Goal: Information Seeking & Learning: Learn about a topic

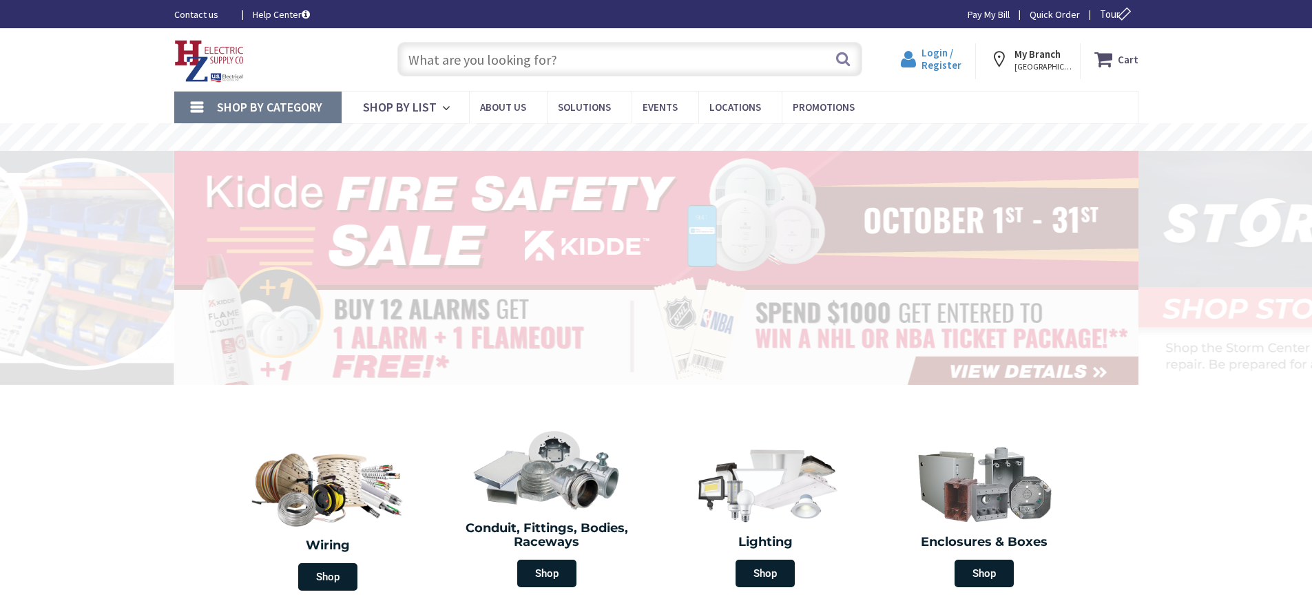
click at [937, 49] on span "Login / Register" at bounding box center [941, 58] width 40 height 25
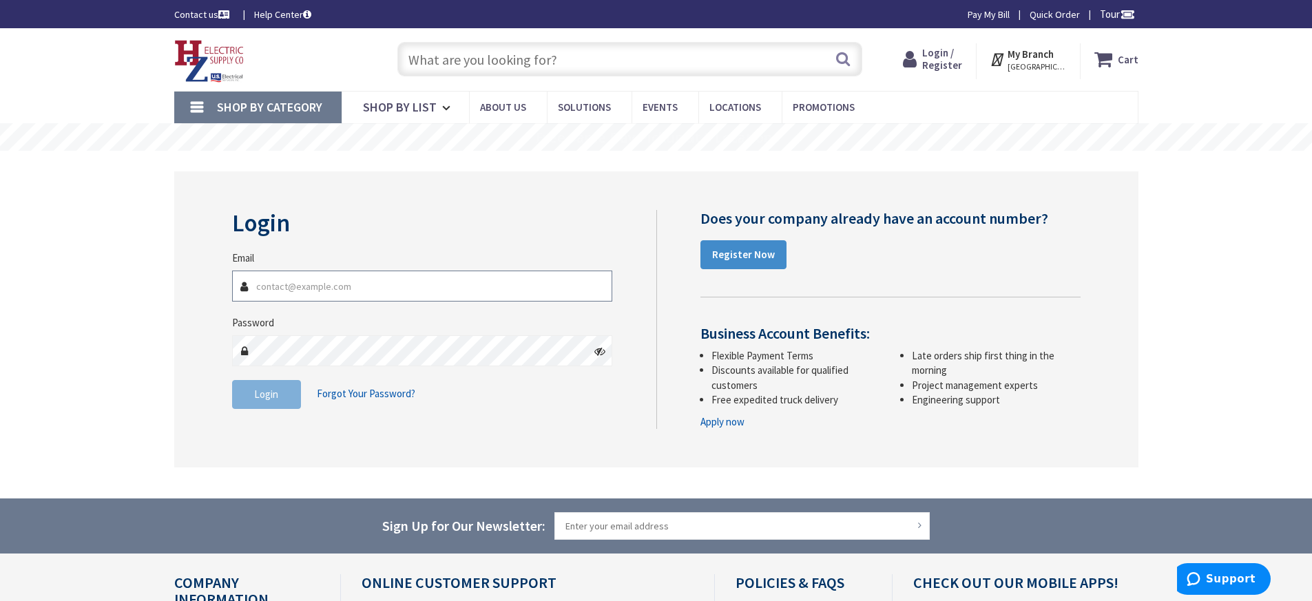
type input "[EMAIL_ADDRESS][DOMAIN_NAME]"
click at [271, 390] on span "Login" at bounding box center [266, 394] width 24 height 13
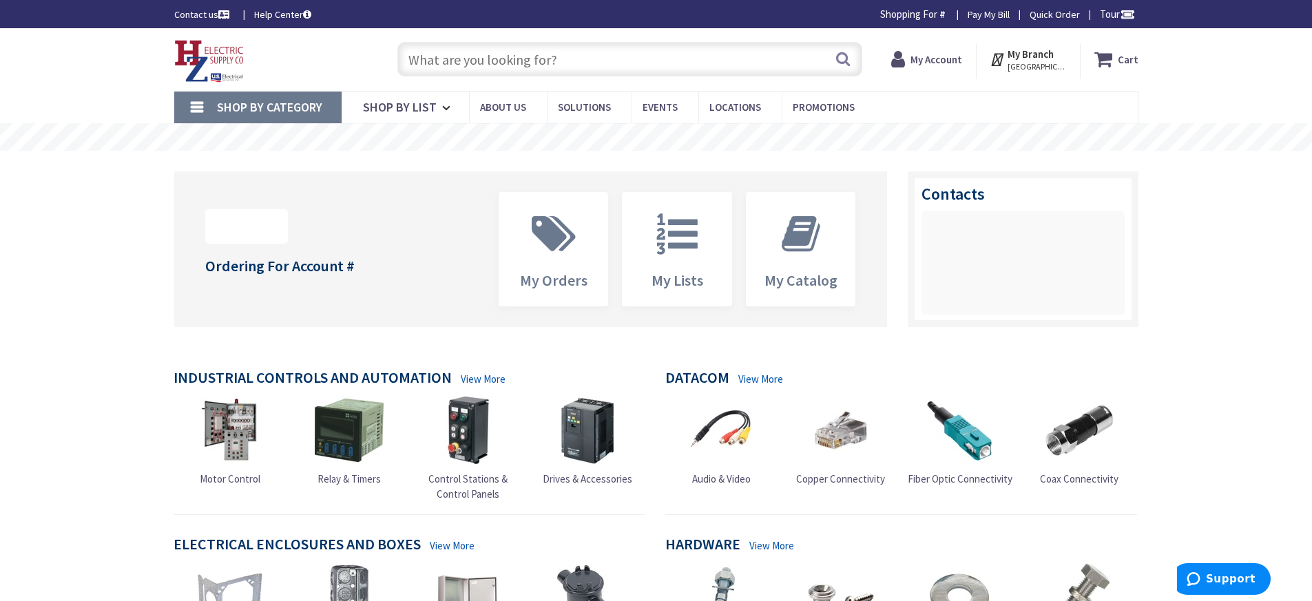
click at [508, 57] on input "text" at bounding box center [629, 59] width 465 height 34
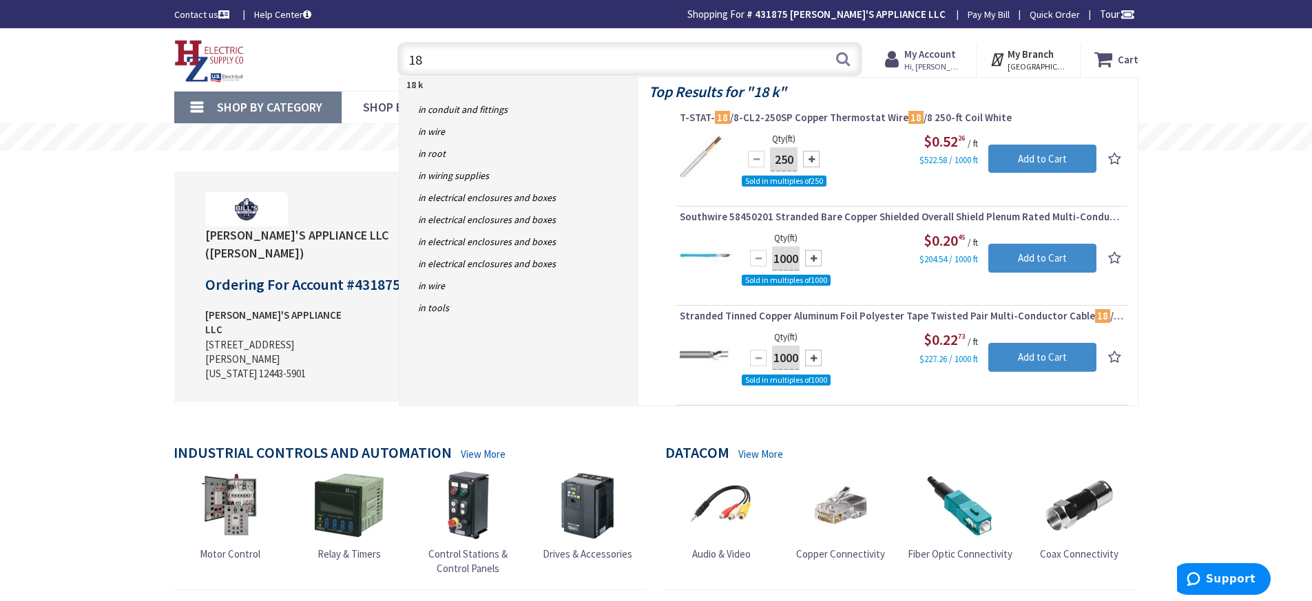
type input "1"
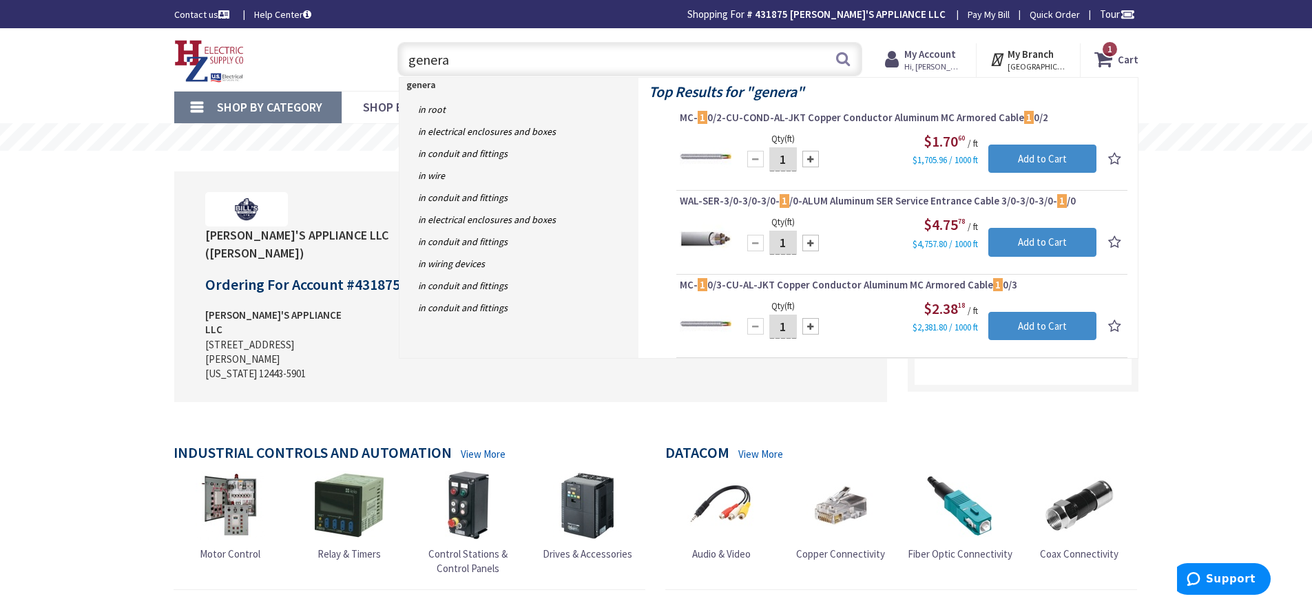
type input "generac"
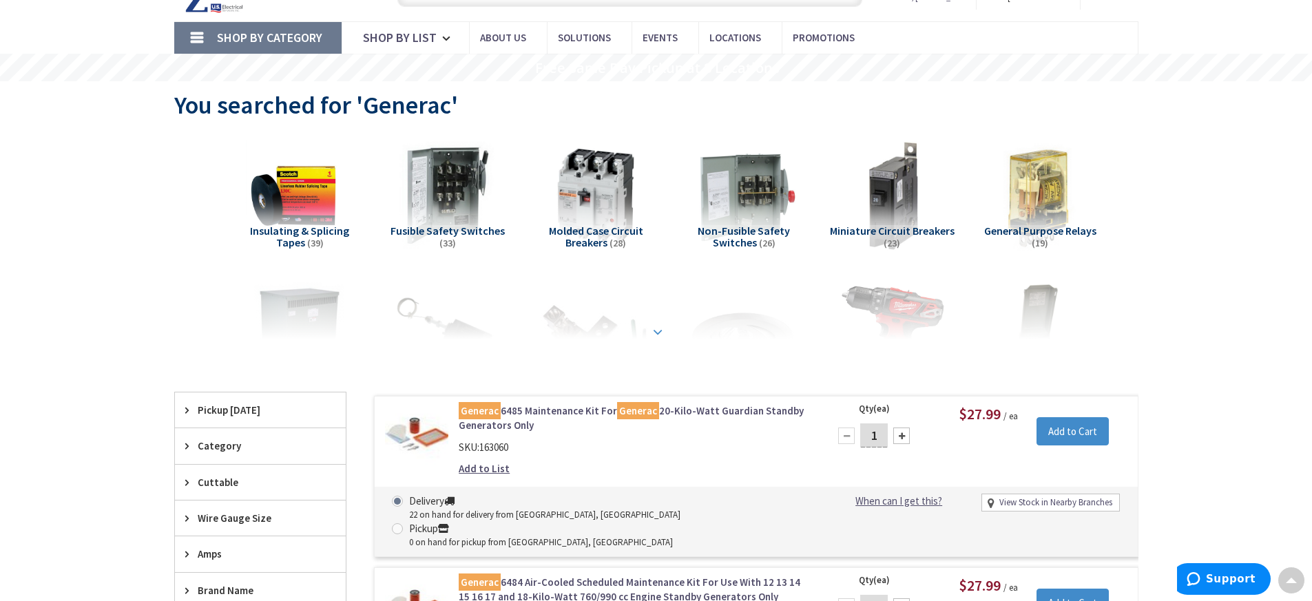
scroll to position [72, 0]
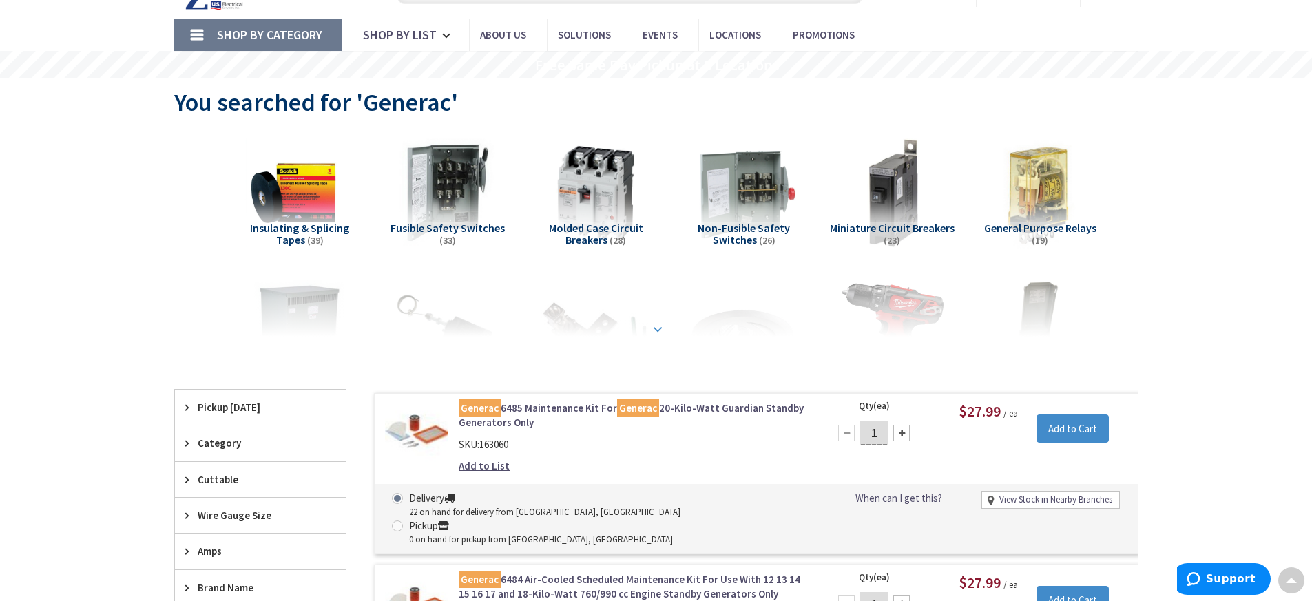
click at [656, 326] on strong at bounding box center [657, 325] width 17 height 15
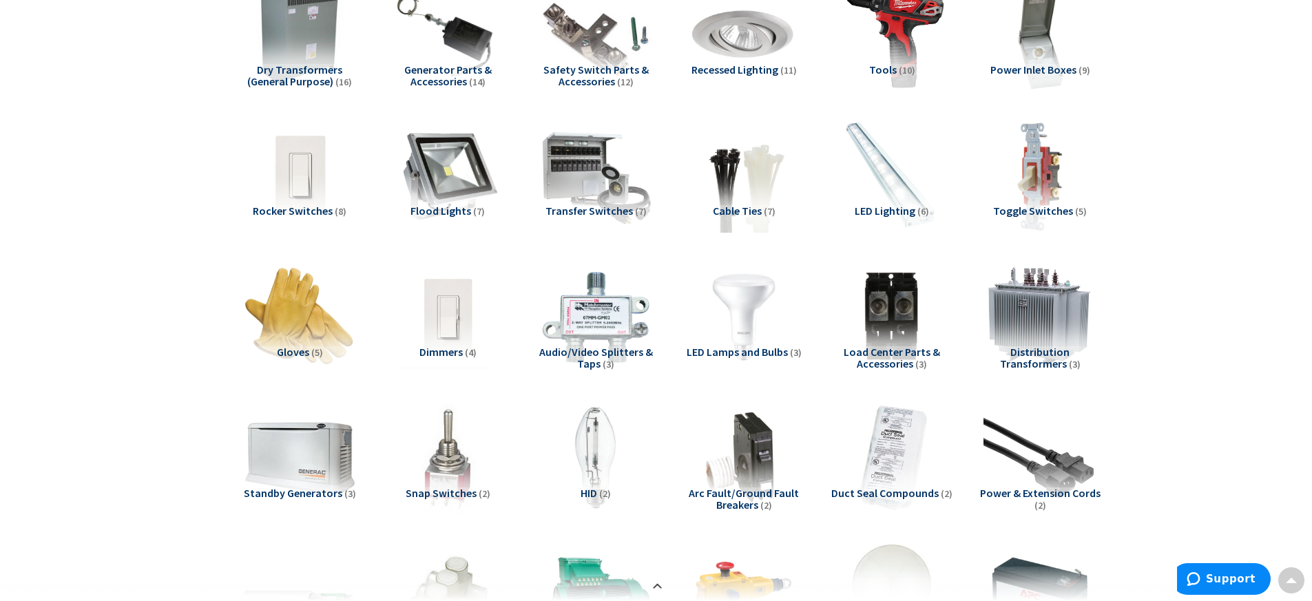
scroll to position [0, 0]
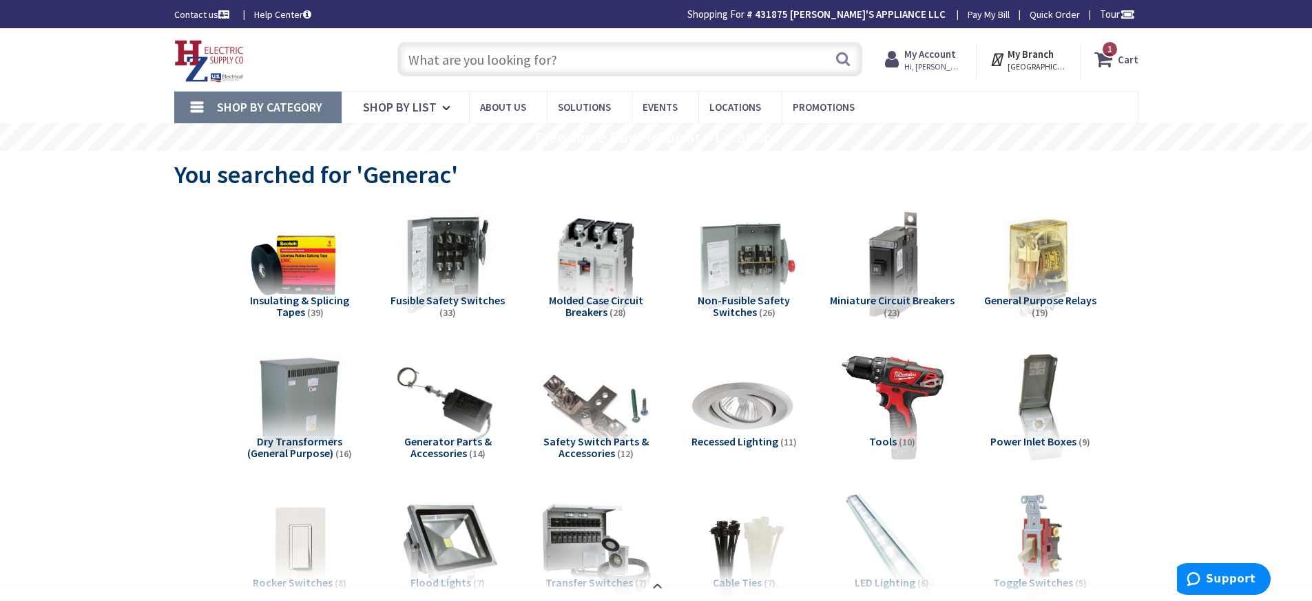
click at [692, 65] on input "text" at bounding box center [629, 59] width 465 height 34
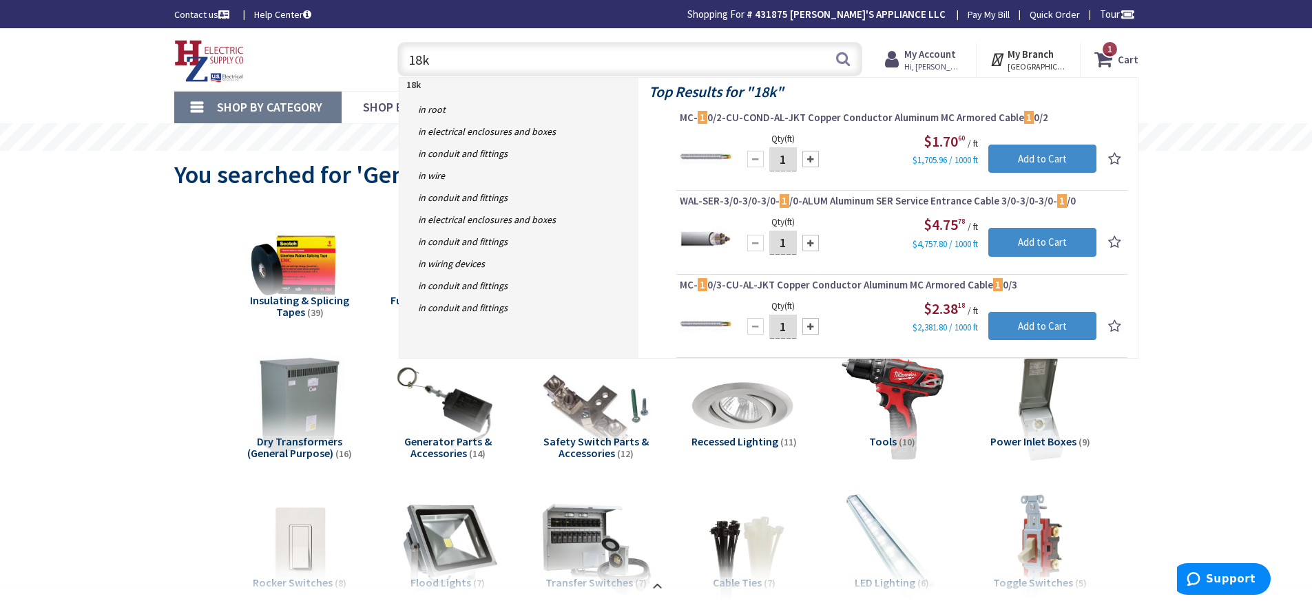
type input "18kw"
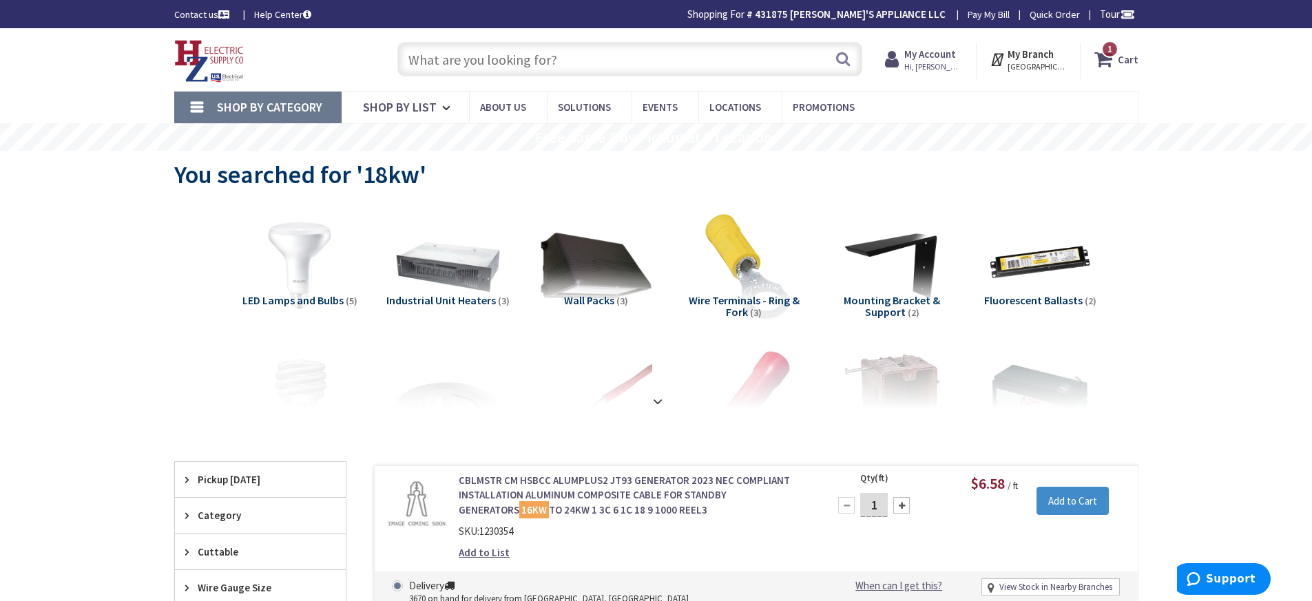
click at [611, 49] on input "text" at bounding box center [629, 59] width 465 height 34
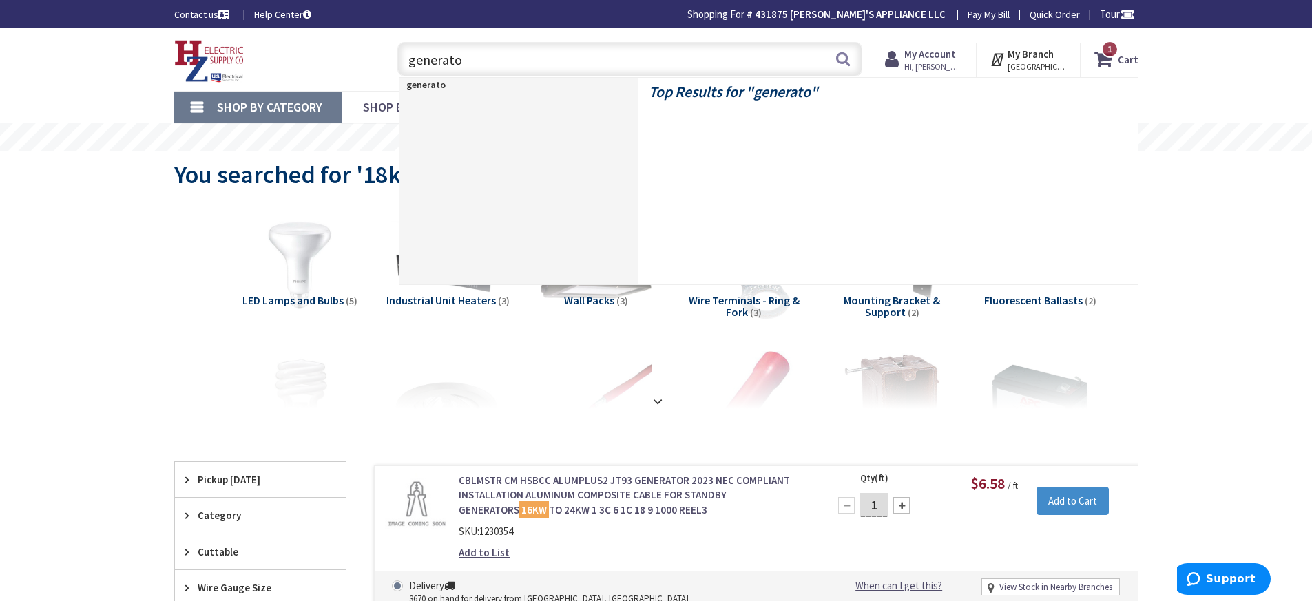
type input "generator"
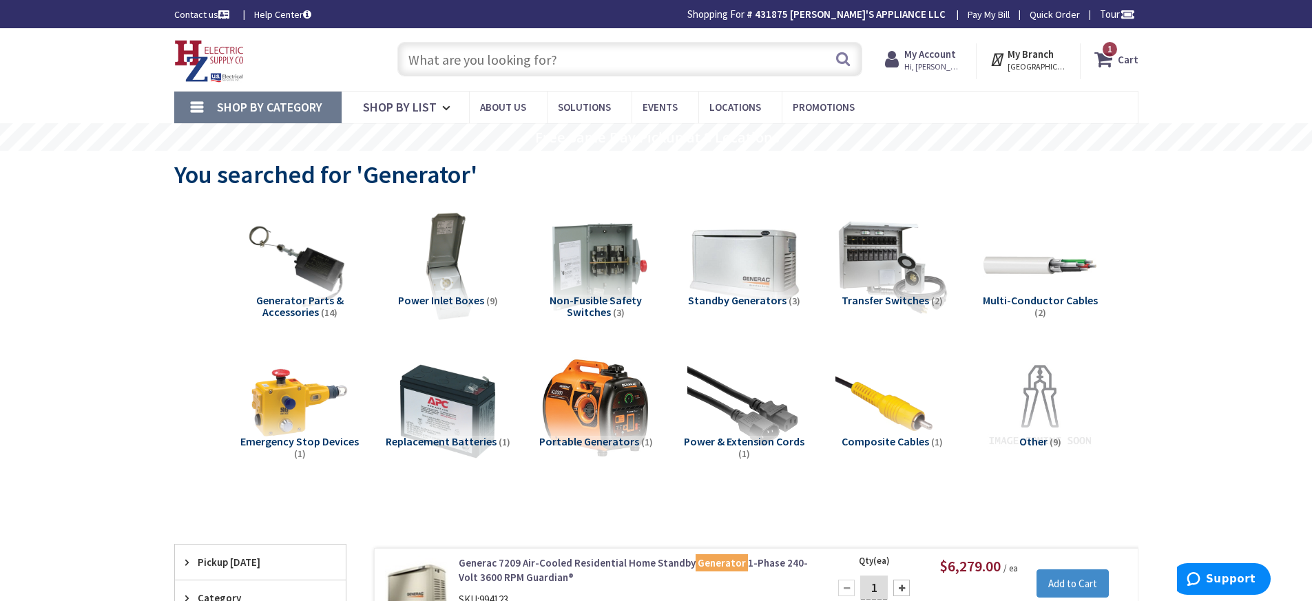
click at [532, 53] on input "text" at bounding box center [629, 59] width 465 height 34
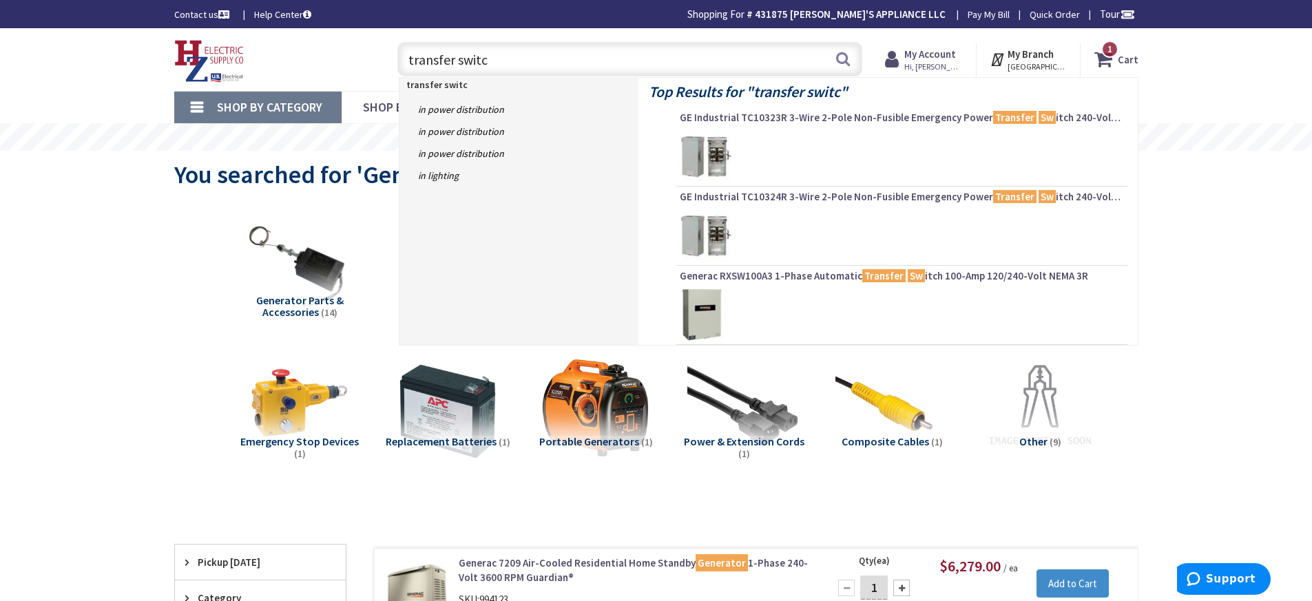
type input "transfer switch"
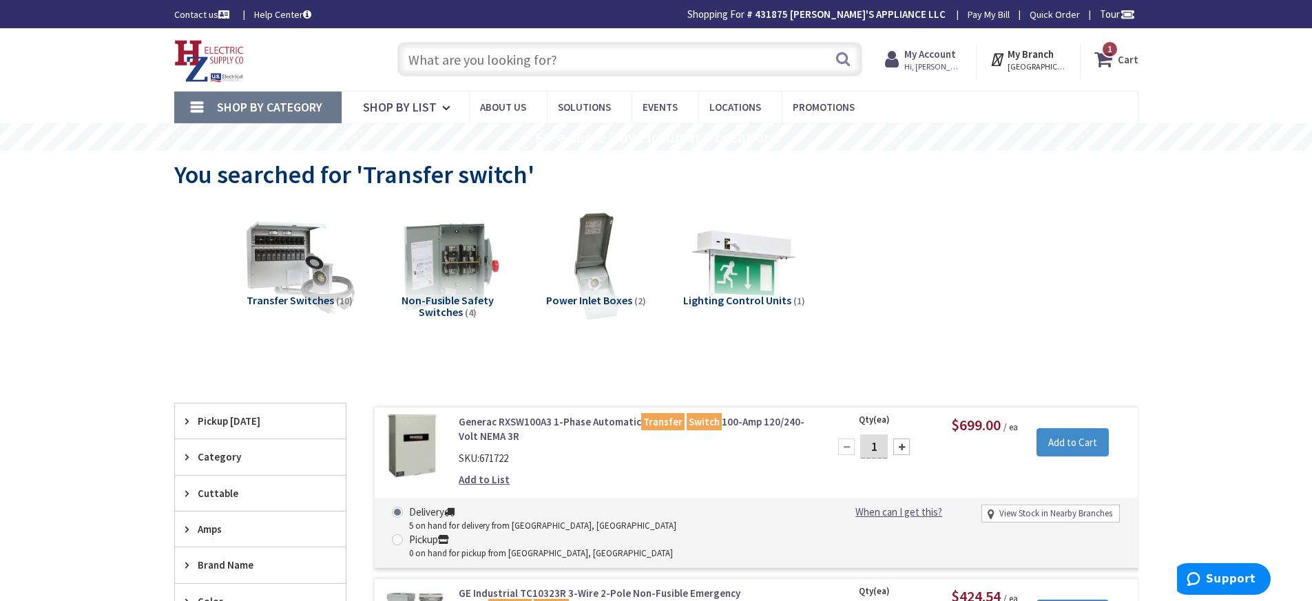
click at [523, 56] on input "text" at bounding box center [629, 59] width 465 height 34
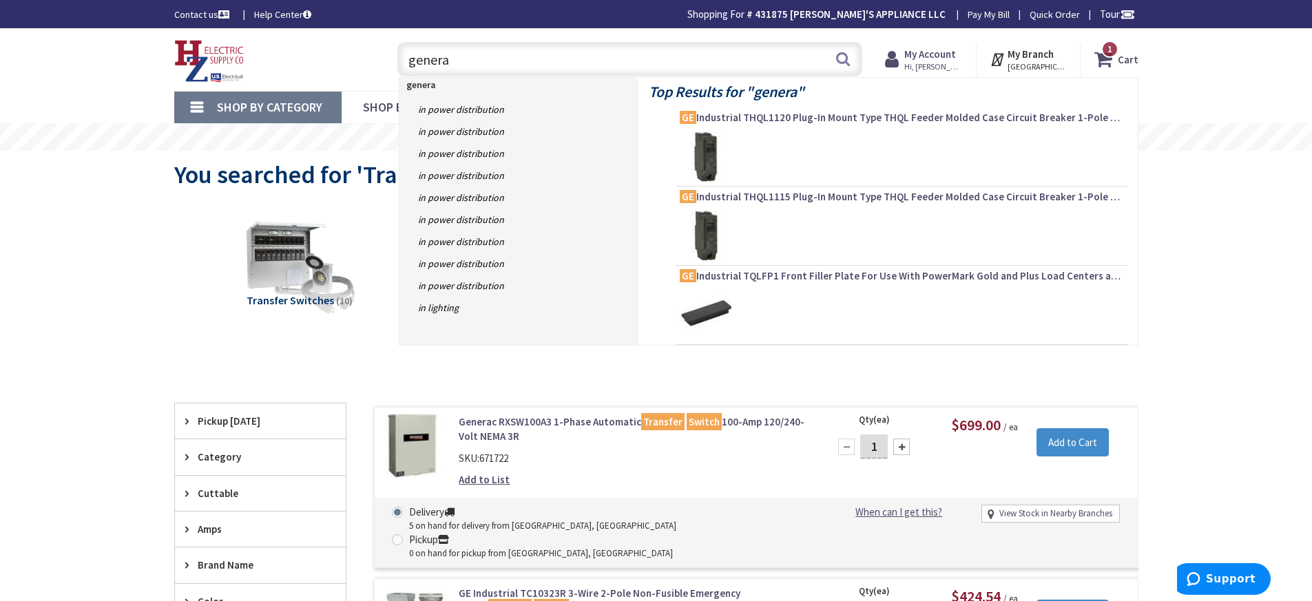
type input "generac"
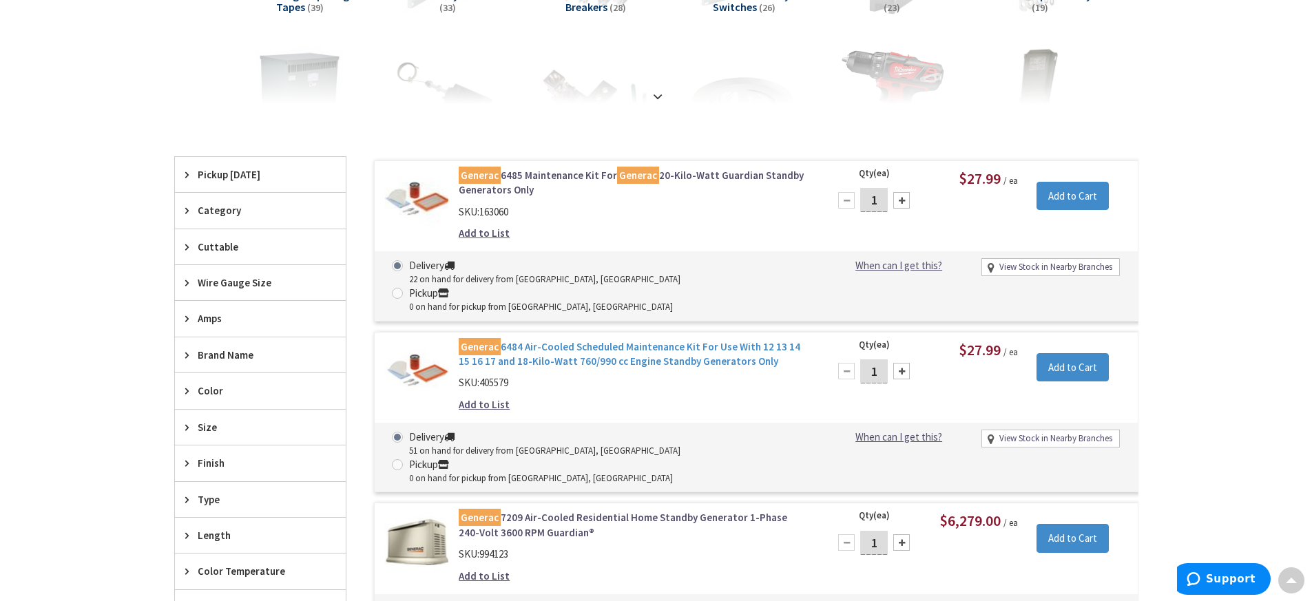
scroll to position [308, 0]
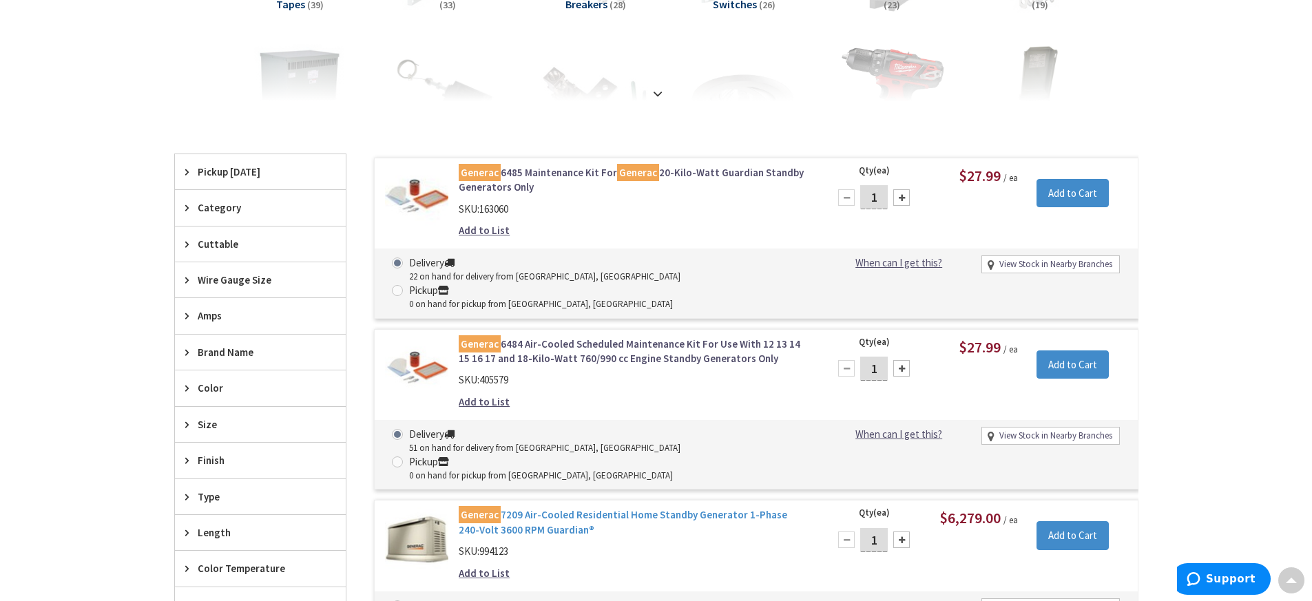
click at [587, 508] on link "Generac 7209 Air-Cooled Residential Home Standby Generator 1-Phase 240-Volt 360…" at bounding box center [634, 523] width 351 height 30
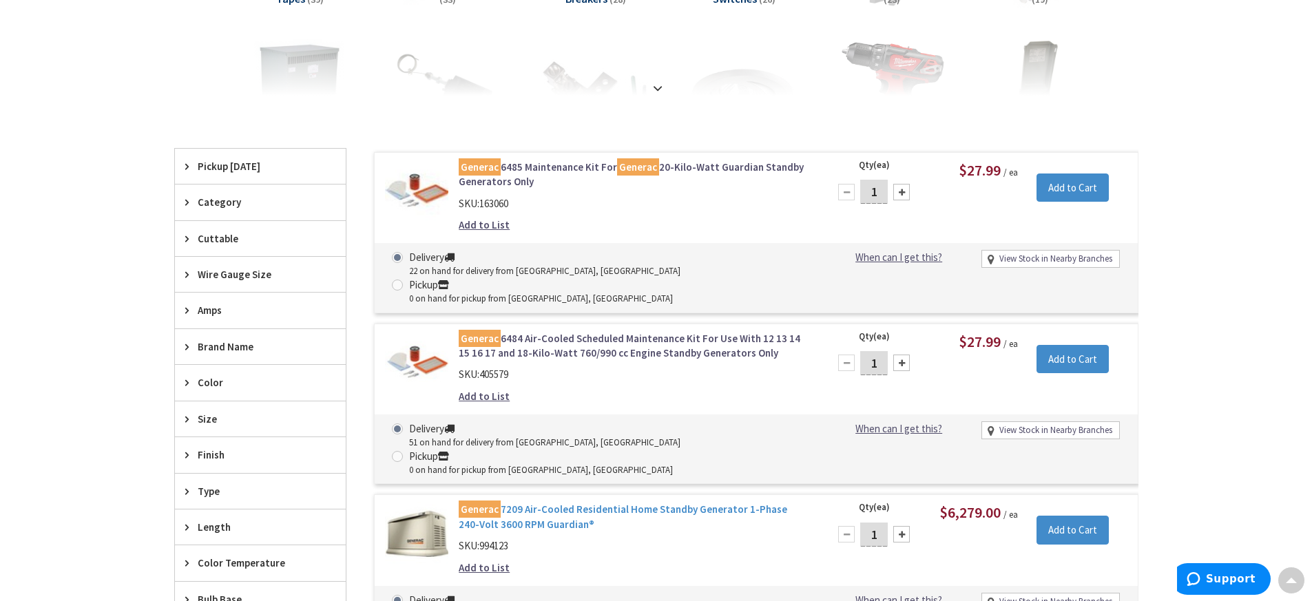
scroll to position [379, 0]
